Goal: Task Accomplishment & Management: Use online tool/utility

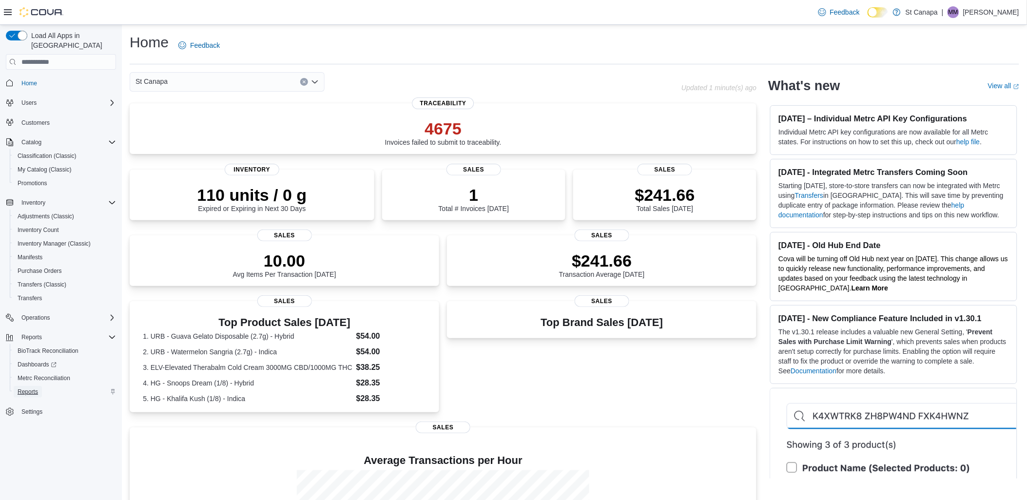
click at [32, 388] on span "Reports" at bounding box center [28, 392] width 20 height 8
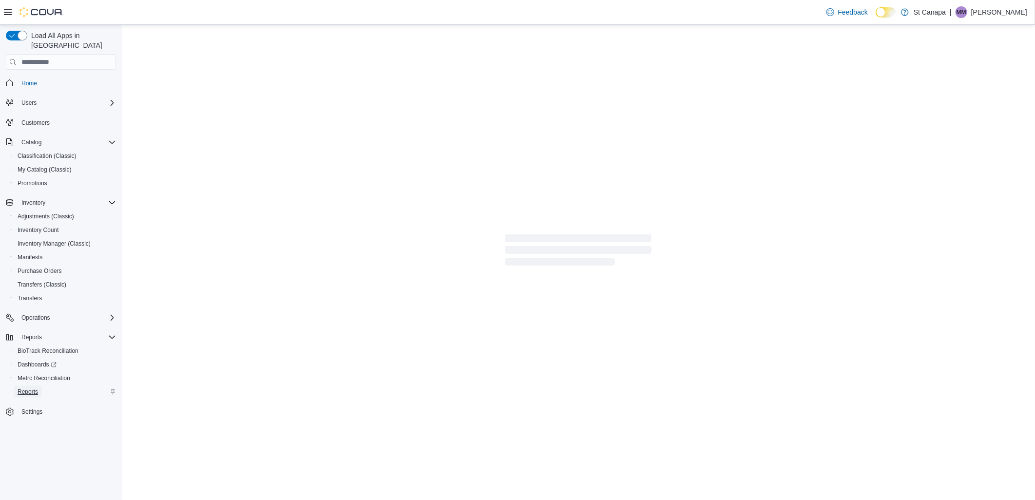
click at [31, 388] on span "Reports" at bounding box center [28, 392] width 20 height 8
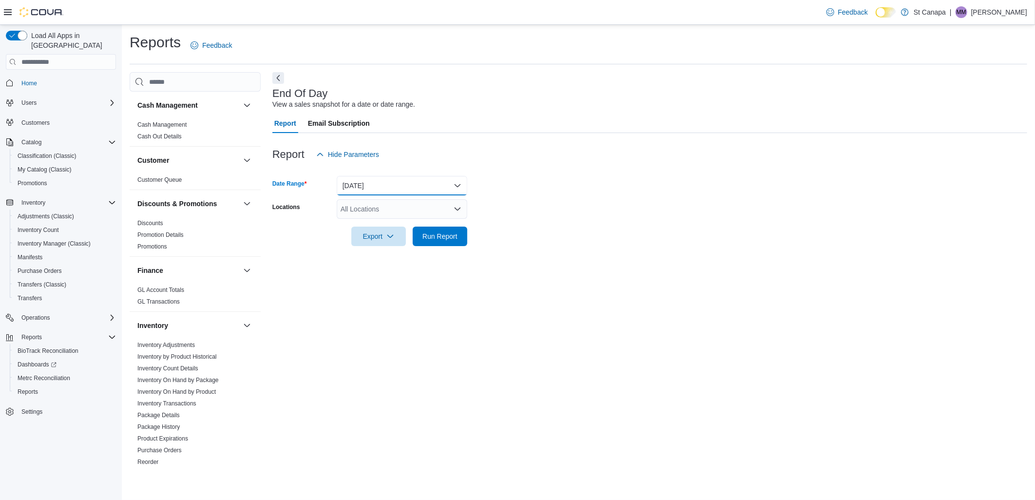
click at [456, 182] on button "[DATE]" at bounding box center [402, 185] width 131 height 19
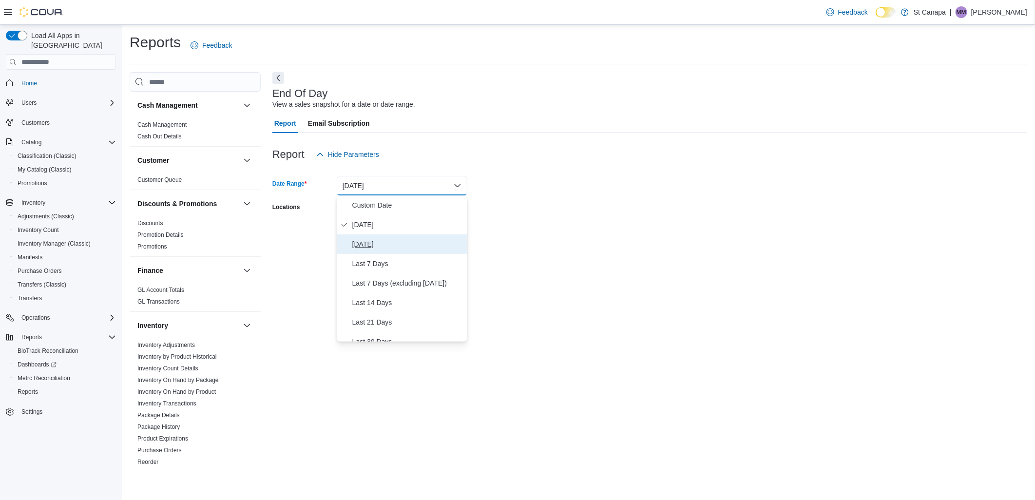
click at [364, 243] on span "[DATE]" at bounding box center [407, 244] width 111 height 12
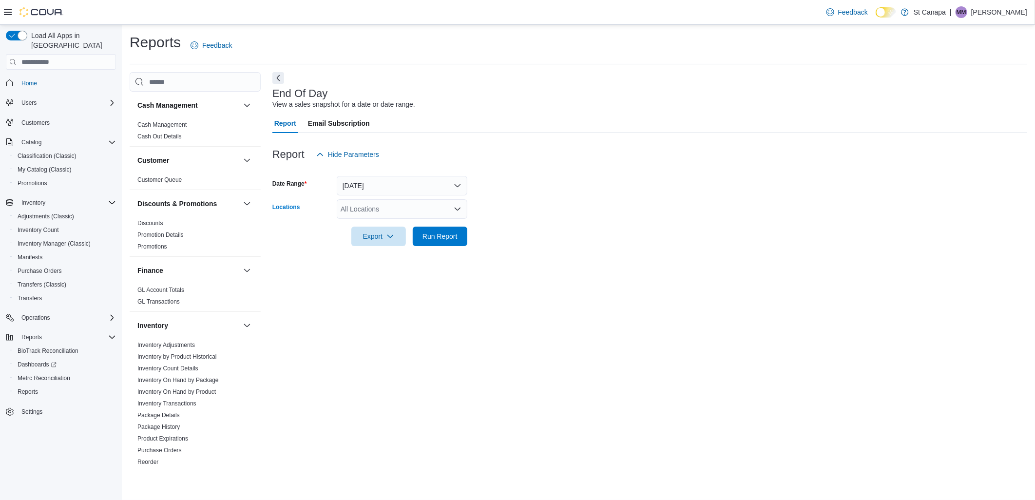
click at [459, 210] on icon "Open list of options" at bounding box center [458, 209] width 8 height 8
click at [427, 269] on span "St Canapa - [GEOGRAPHIC_DATA][PERSON_NAME]" at bounding box center [440, 268] width 165 height 10
click at [541, 148] on div "Report Hide Parameters" at bounding box center [649, 154] width 755 height 19
click at [450, 238] on span "Run Report" at bounding box center [439, 236] width 35 height 10
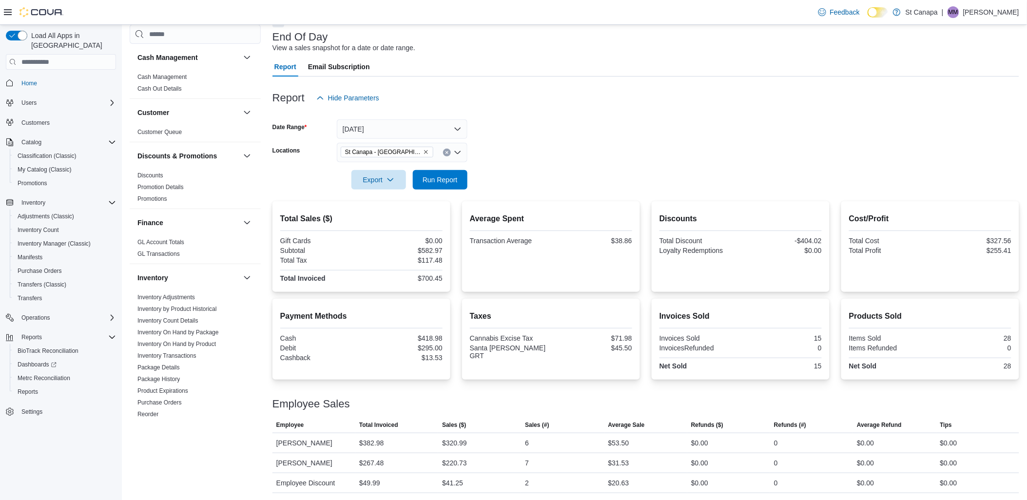
scroll to position [57, 0]
click at [457, 129] on button "[DATE]" at bounding box center [402, 128] width 131 height 19
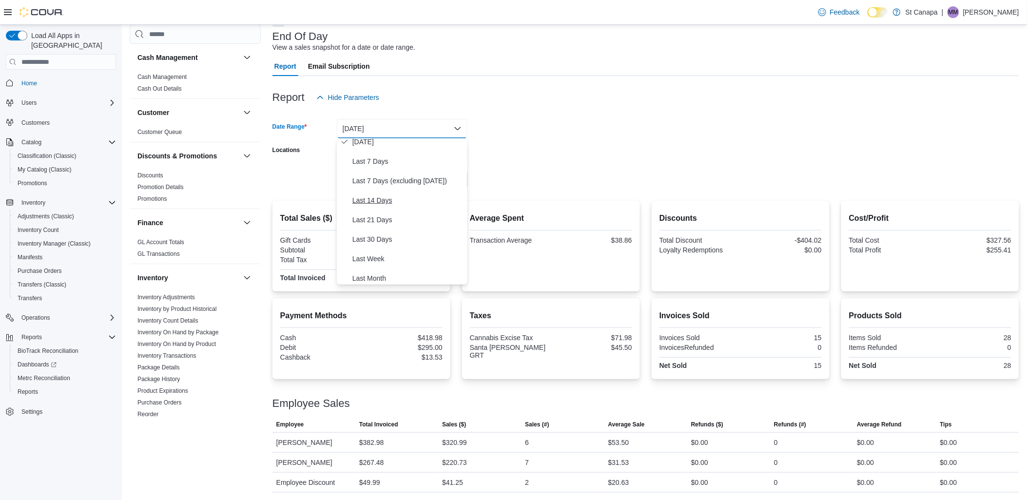
scroll to position [146, 0]
click at [498, 154] on form "Date Range [DATE] Locations [GEOGRAPHIC_DATA] - Santa [PERSON_NAME] Export Run …" at bounding box center [645, 148] width 747 height 82
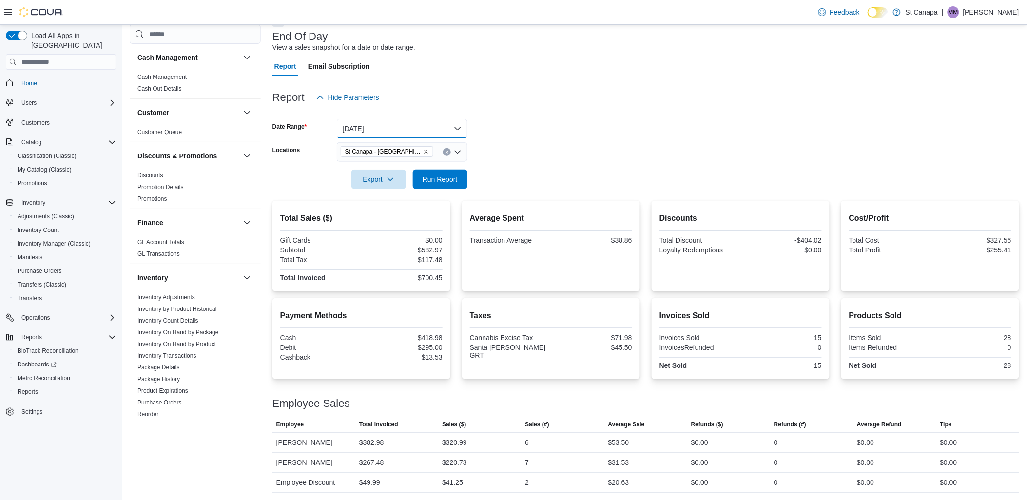
click at [454, 128] on button "[DATE]" at bounding box center [402, 128] width 131 height 19
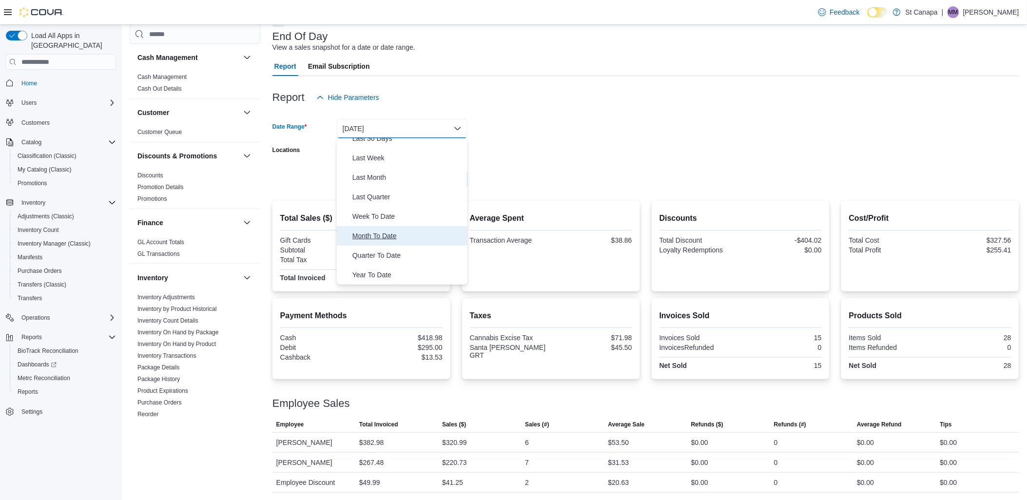
click at [363, 232] on span "Month To Date" at bounding box center [407, 236] width 111 height 12
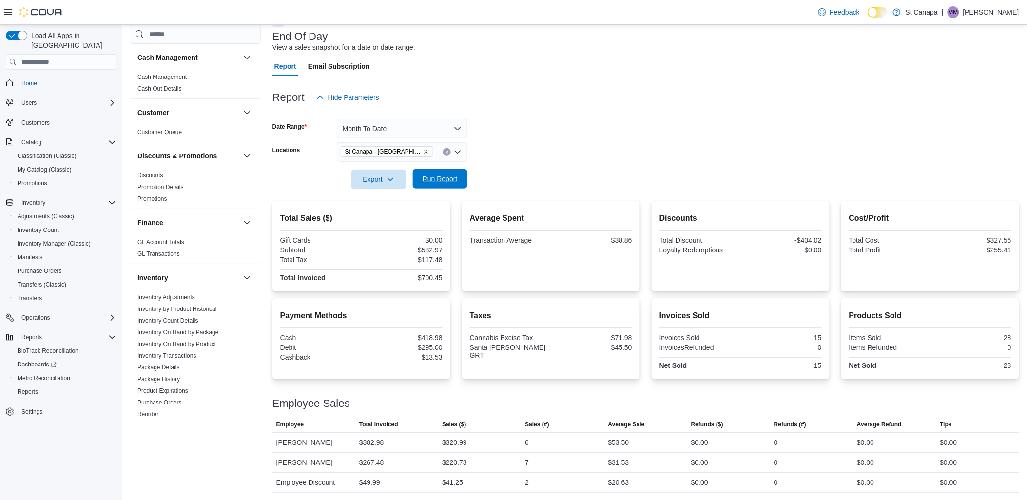
click at [444, 180] on span "Run Report" at bounding box center [439, 179] width 35 height 10
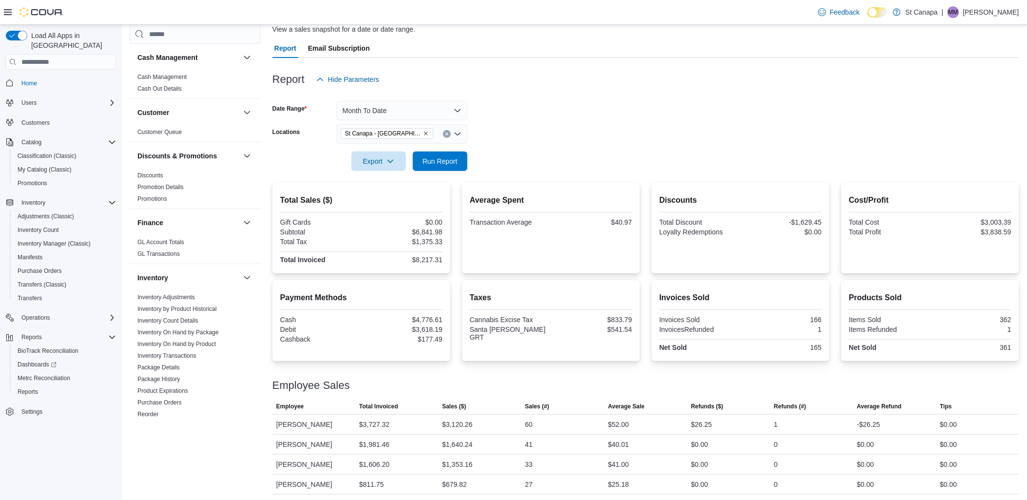
scroll to position [97, 0]
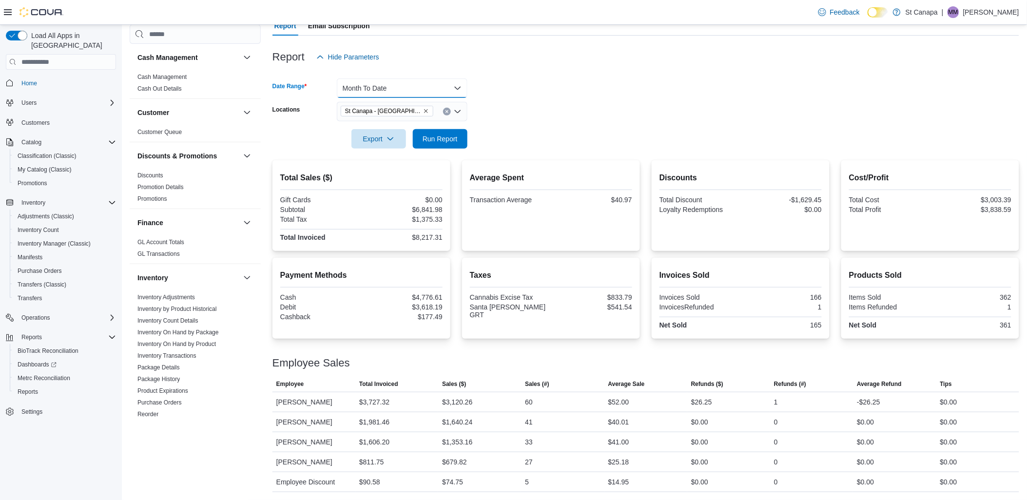
click at [456, 87] on button "Month To Date" at bounding box center [402, 87] width 131 height 19
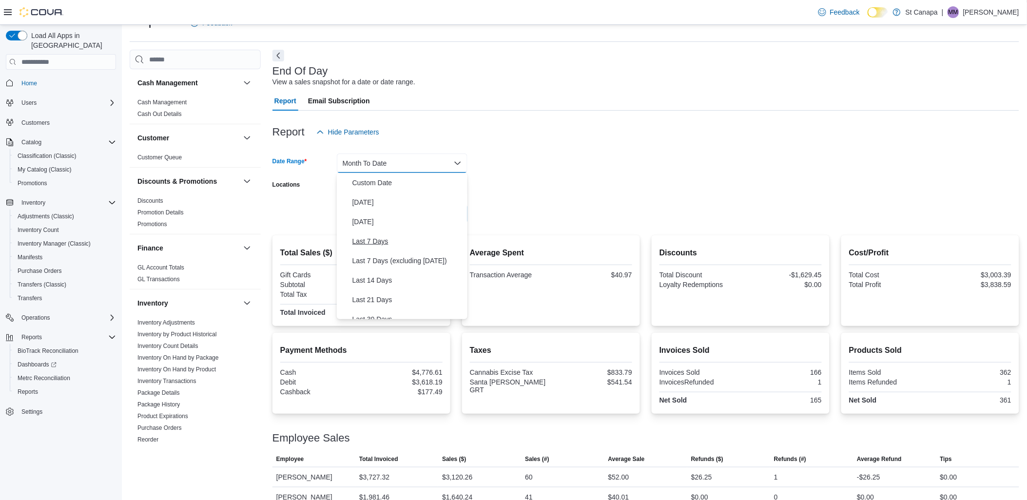
scroll to position [0, 0]
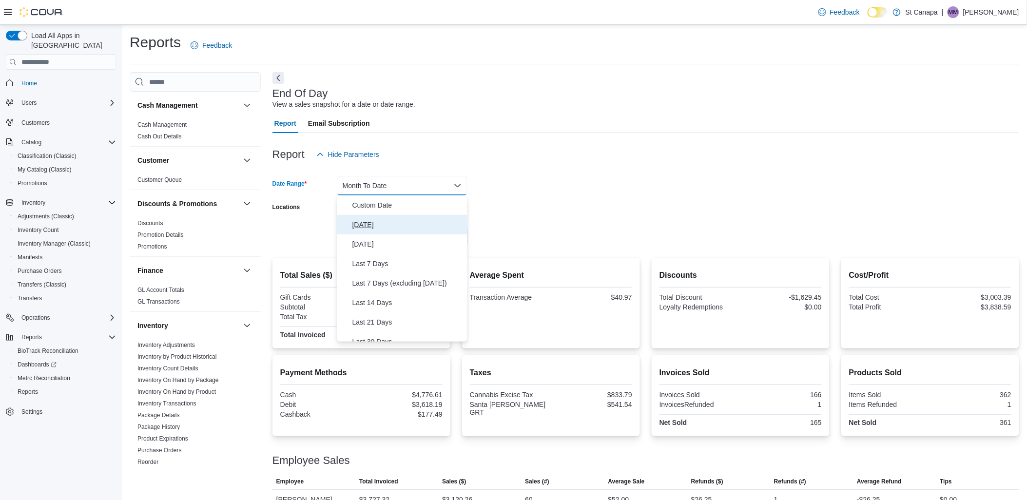
click at [361, 223] on span "[DATE]" at bounding box center [407, 225] width 111 height 12
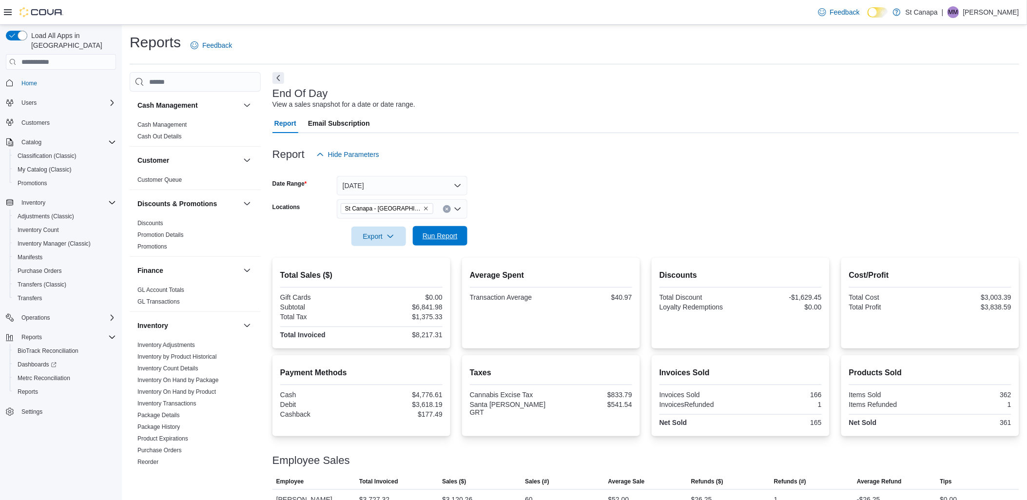
click at [450, 232] on span "Run Report" at bounding box center [439, 236] width 35 height 10
